Goal: Find specific page/section: Find specific page/section

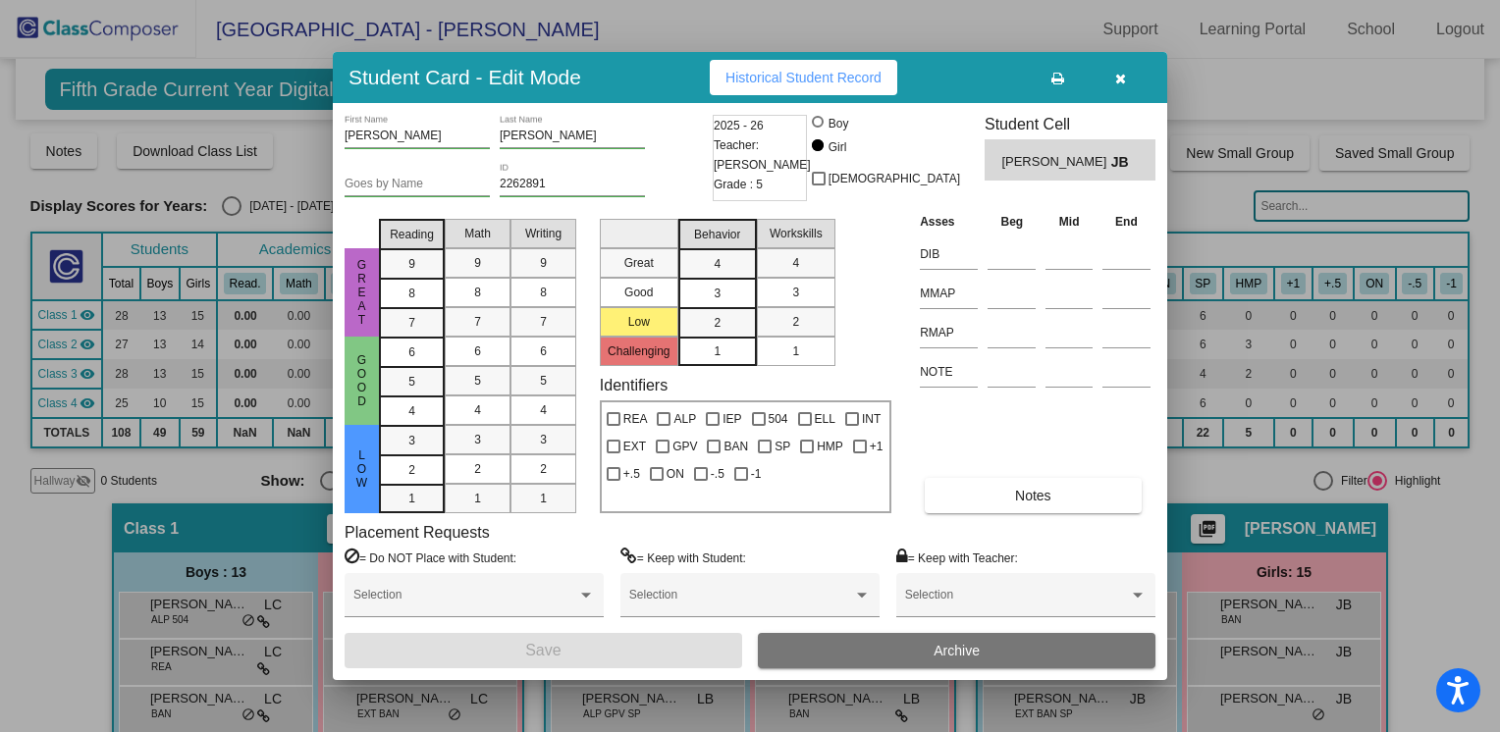
scroll to position [346, 0]
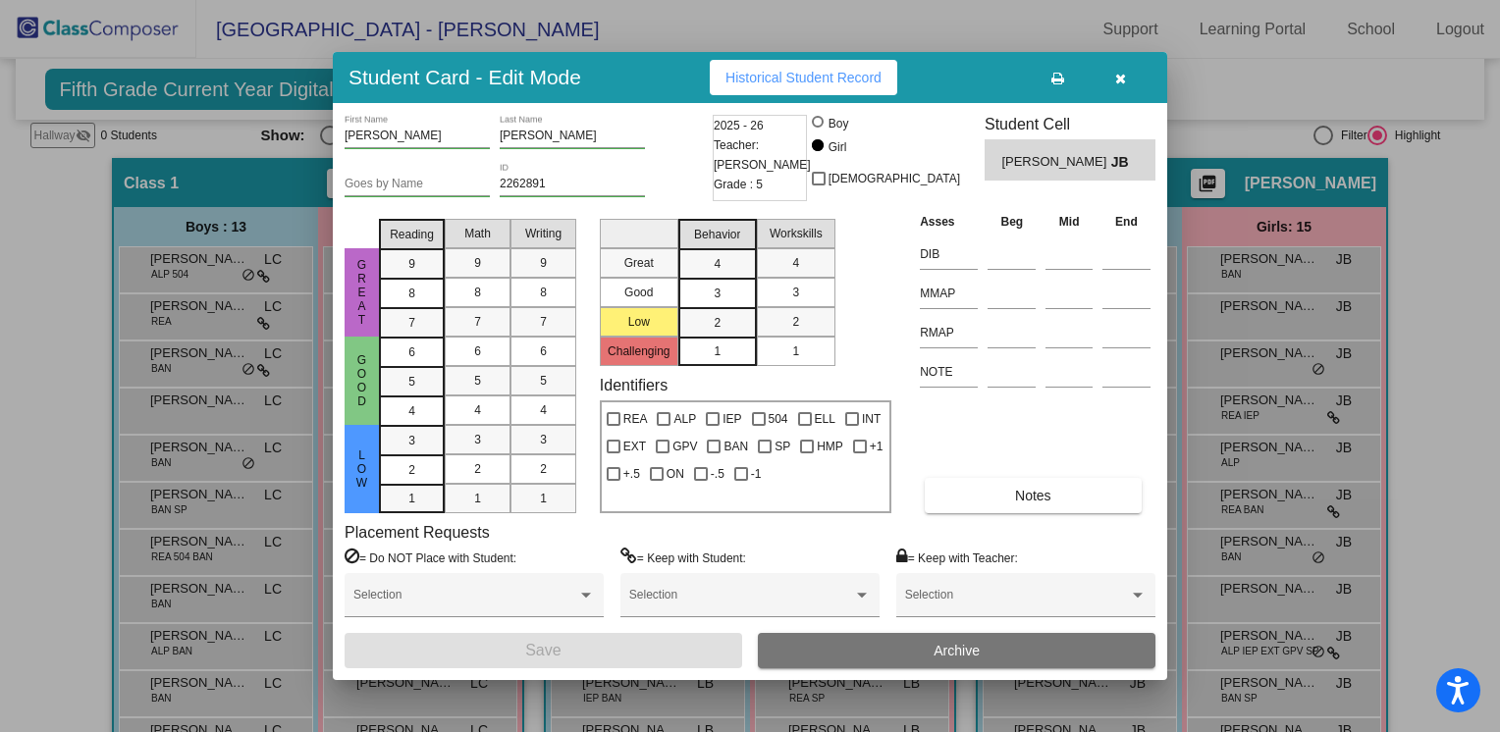
click at [1115, 84] on icon "button" at bounding box center [1120, 79] width 11 height 14
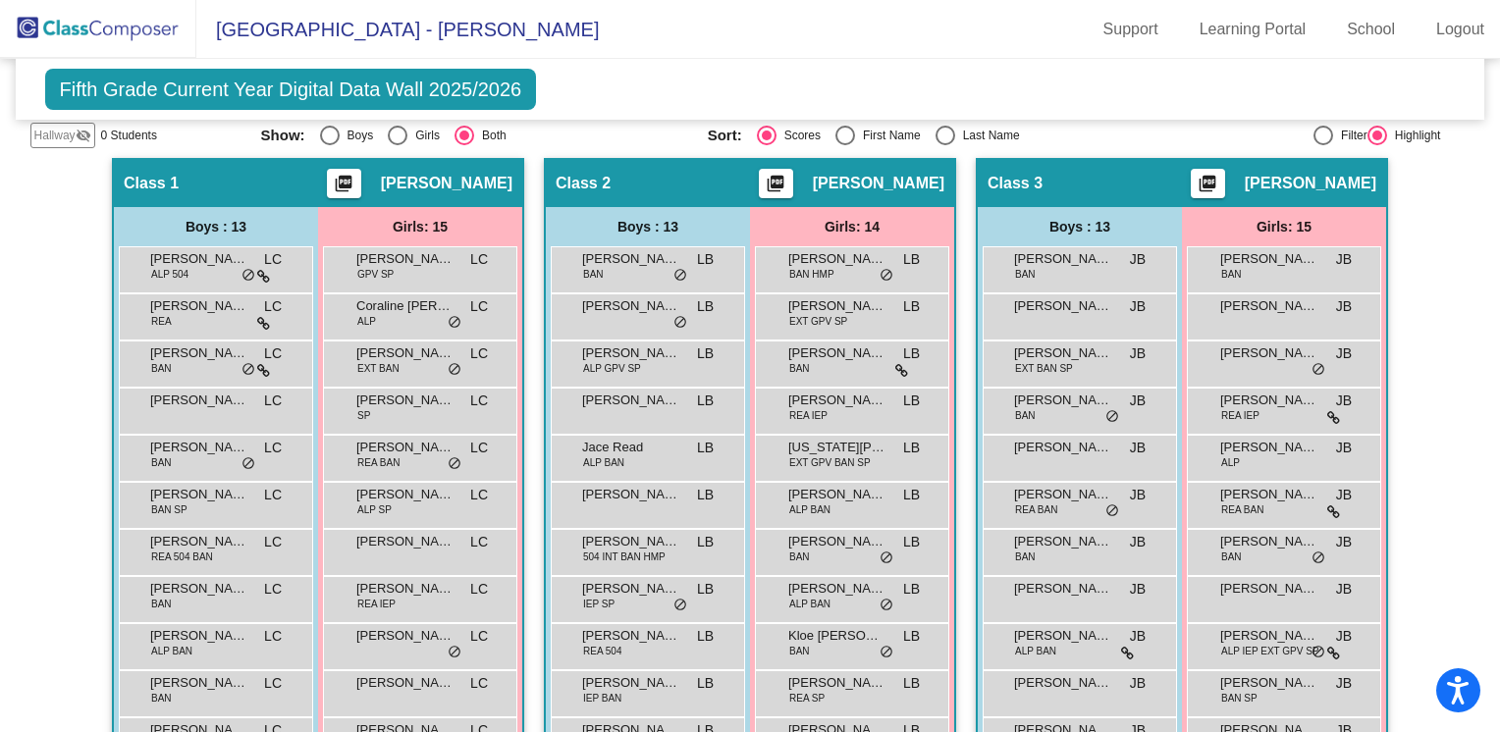
click at [141, 28] on img at bounding box center [98, 29] width 196 height 58
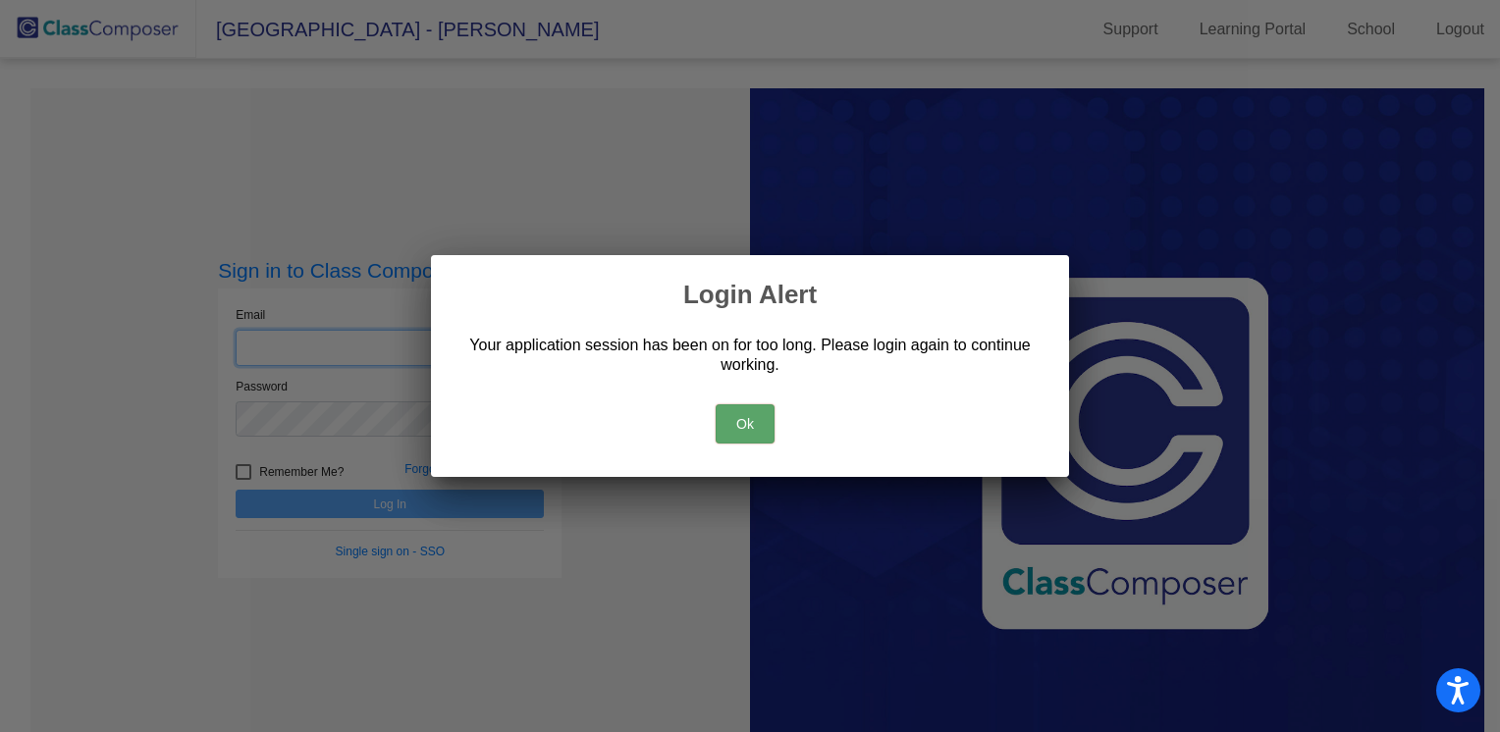
type input "[EMAIL_ADDRESS][DOMAIN_NAME]"
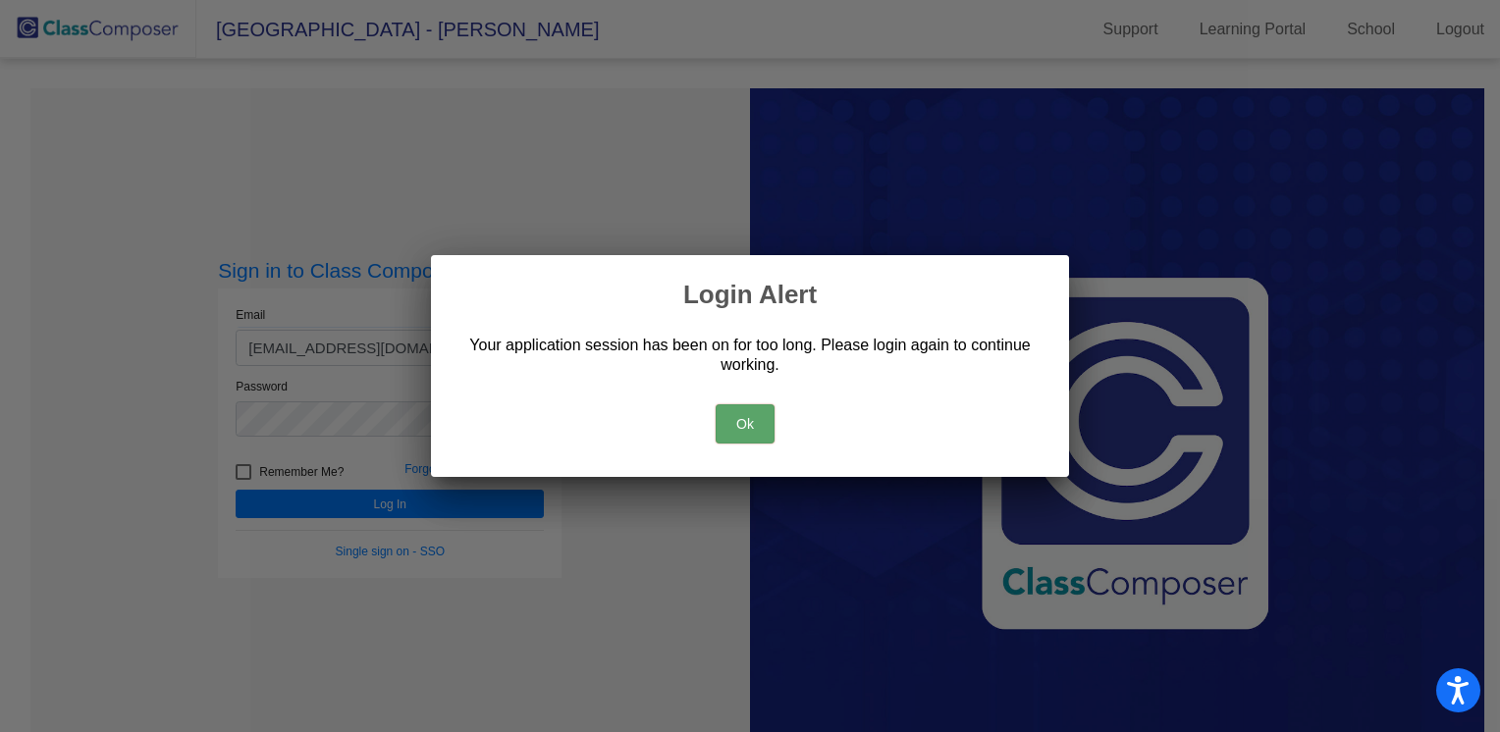
click at [743, 427] on button "Ok" at bounding box center [745, 424] width 59 height 39
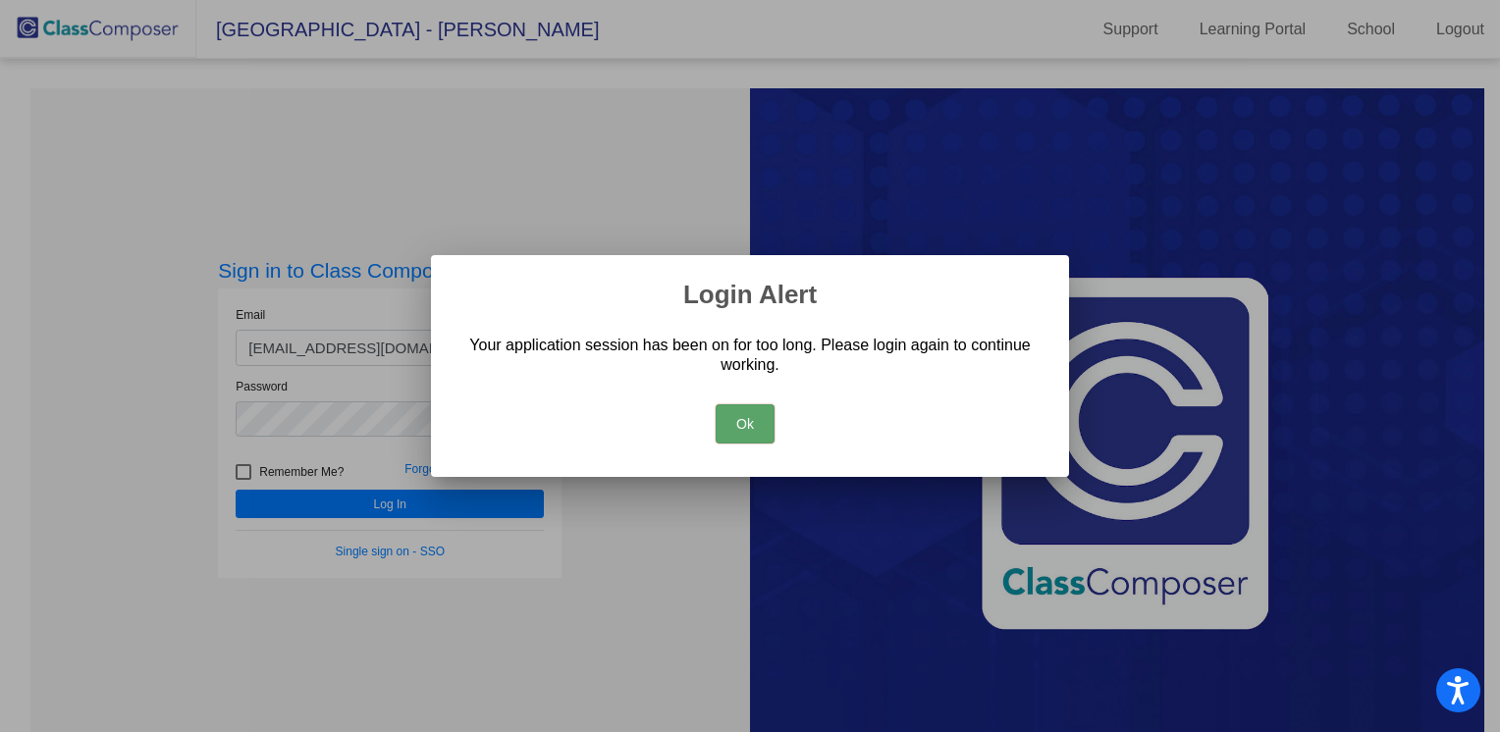
click at [738, 419] on button "Ok" at bounding box center [745, 424] width 59 height 39
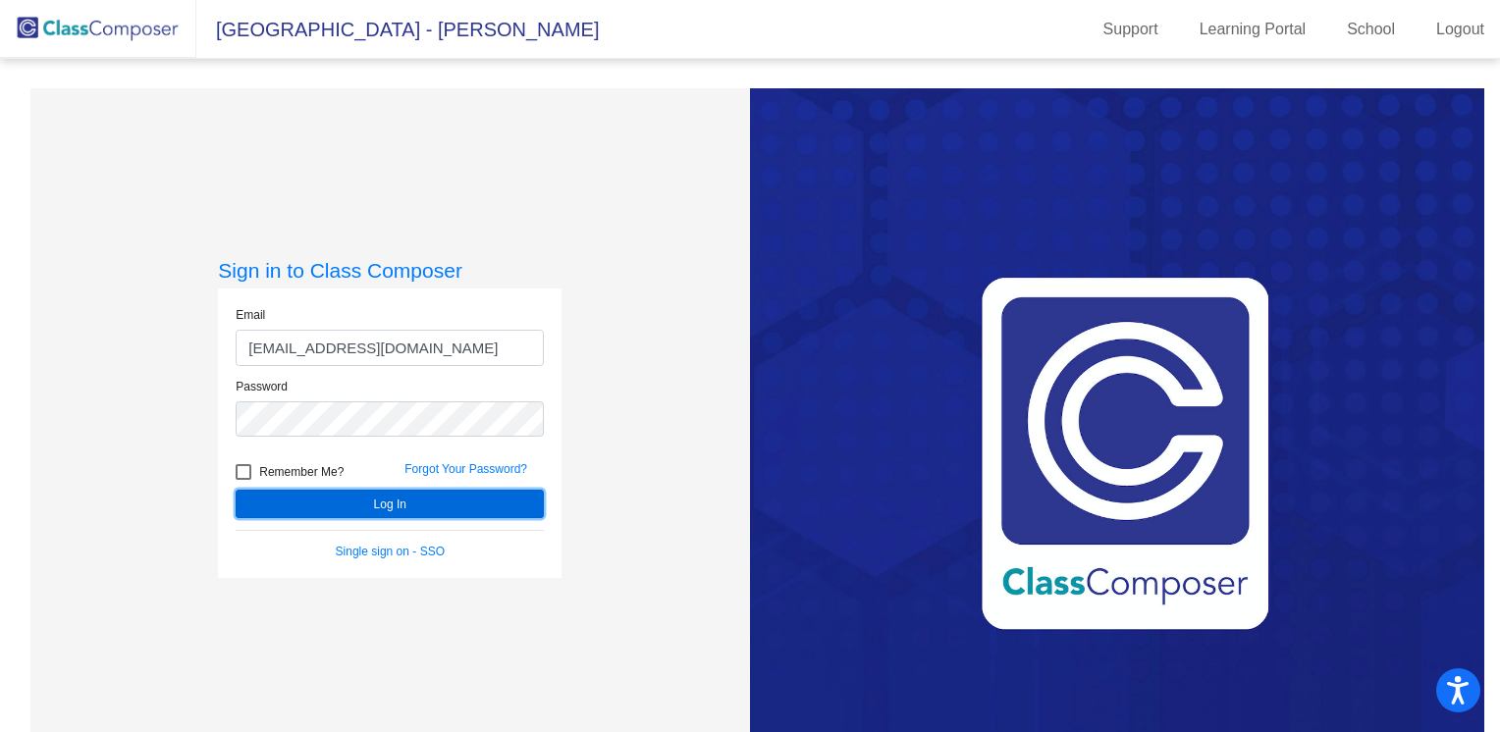
click at [487, 506] on button "Log In" at bounding box center [390, 504] width 308 height 28
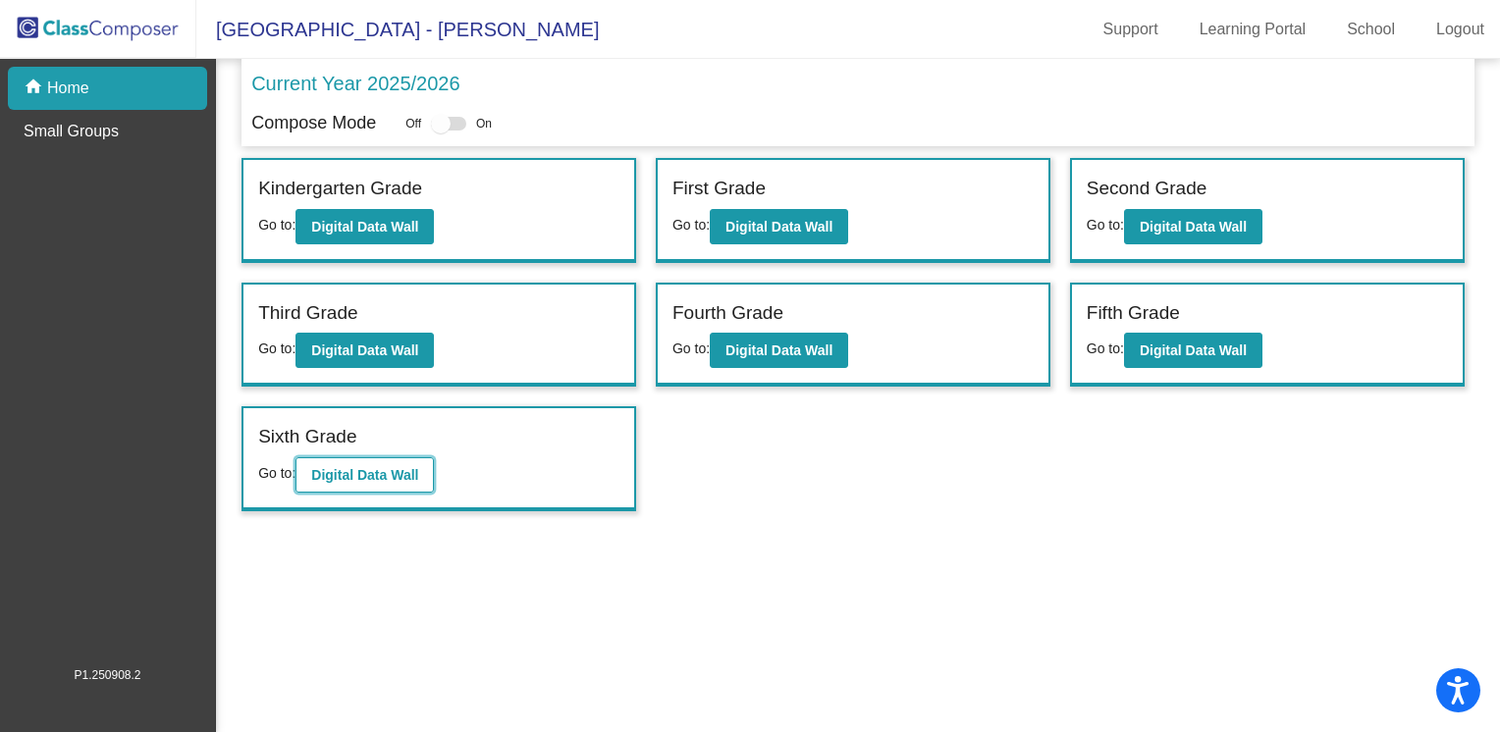
click at [374, 467] on b "Digital Data Wall" at bounding box center [364, 475] width 107 height 16
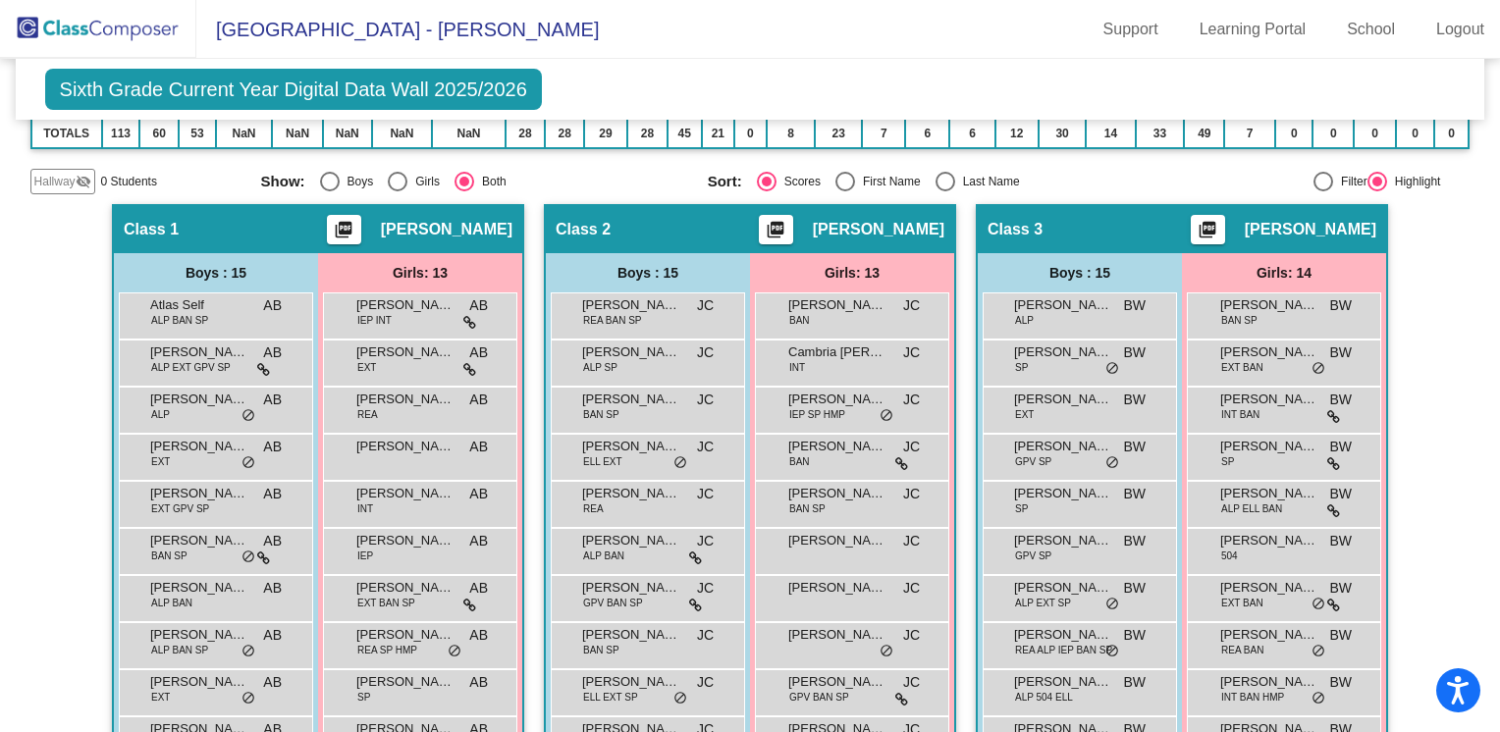
scroll to position [305, 0]
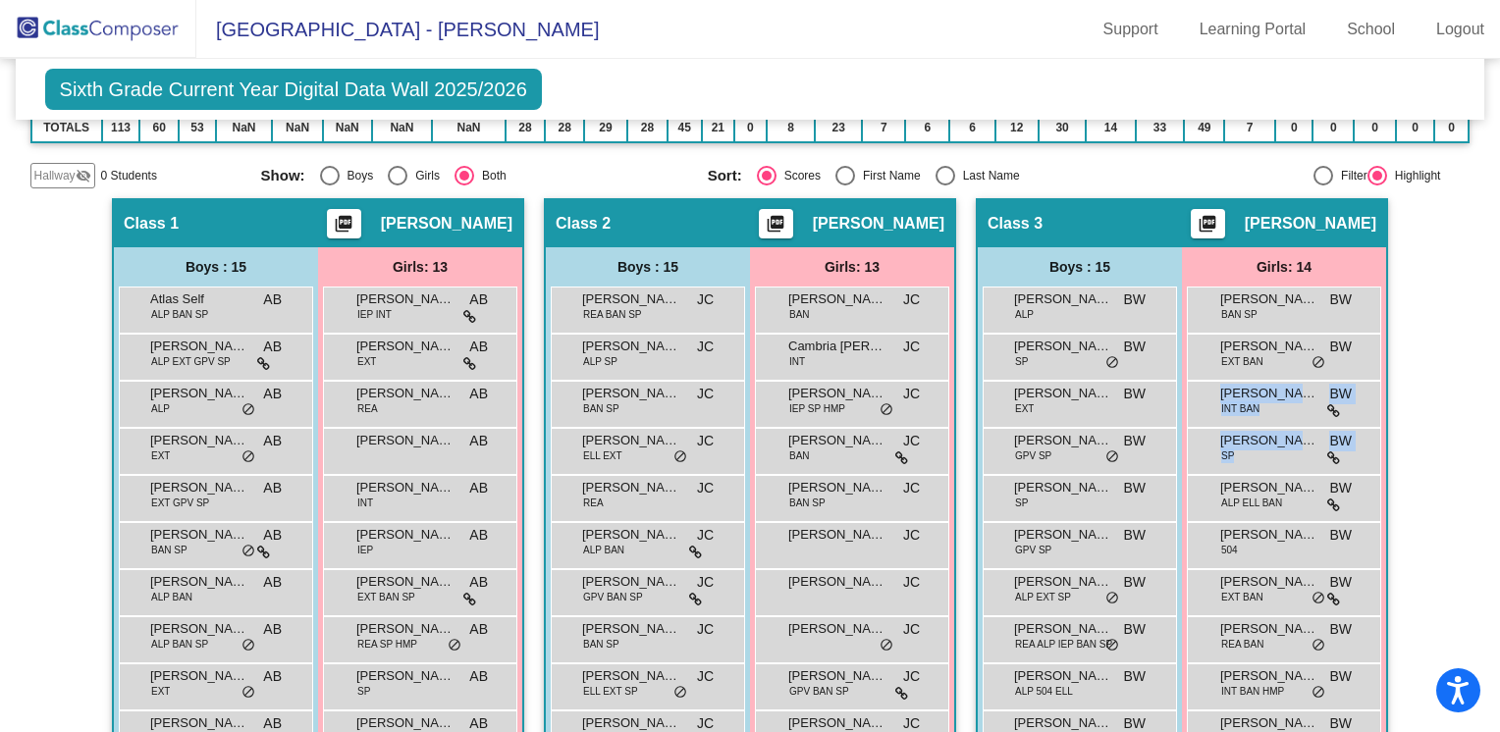
drag, startPoint x: 1496, startPoint y: 353, endPoint x: 1492, endPoint y: 473, distance: 119.9
click at [1492, 473] on mat-sidenav-content "Sixth Grade Current Year Digital Data Wall 2025/2026 Add, Move, or Retain Stude…" at bounding box center [750, 396] width 1500 height 674
drag, startPoint x: 1492, startPoint y: 473, endPoint x: 1406, endPoint y: 553, distance: 117.4
